Goal: Information Seeking & Learning: Learn about a topic

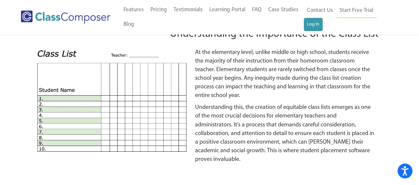
scroll to position [629, 0]
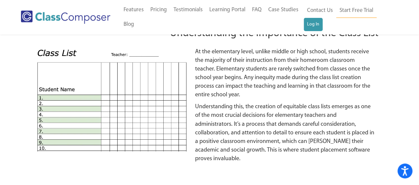
click at [88, 82] on img at bounding box center [111, 100] width 154 height 104
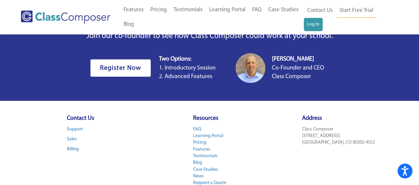
scroll to position [4544, 0]
